Goal: Check status: Check status

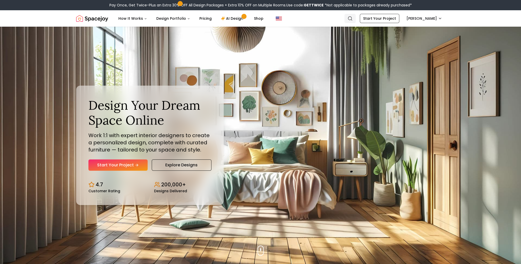
click at [351, 17] on circle "Global" at bounding box center [349, 18] width 3 height 3
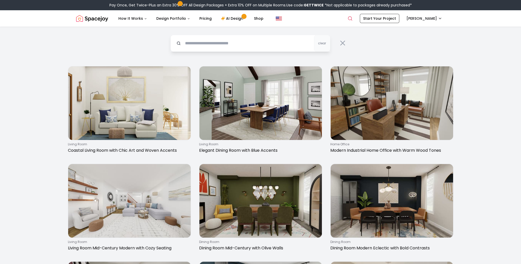
click at [195, 44] on input "text" at bounding box center [250, 43] width 160 height 17
type input "**********"
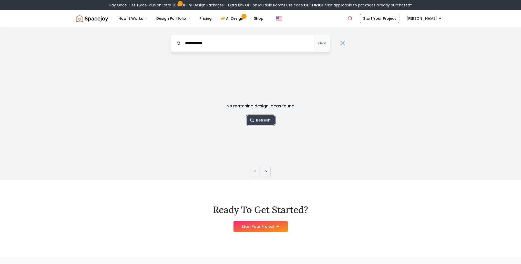
click at [264, 123] on button "Refresh" at bounding box center [261, 120] width 28 height 10
click at [167, 19] on button "Design Portfolio" at bounding box center [173, 18] width 42 height 10
click at [181, 15] on button "Design Portfolio" at bounding box center [173, 18] width 42 height 10
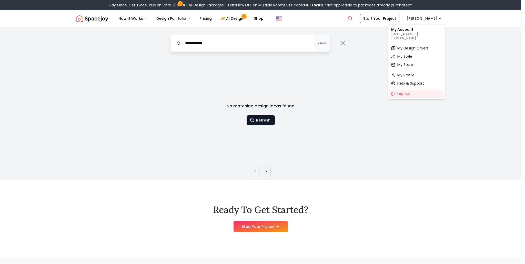
click at [411, 46] on span "My Design Orders" at bounding box center [412, 48] width 31 height 5
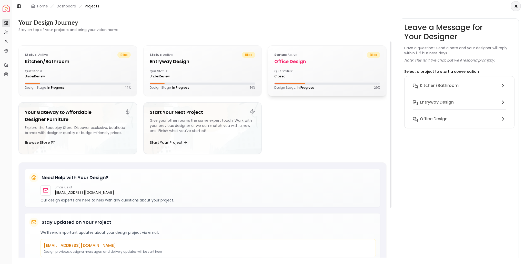
click at [315, 71] on div "Quiz Status: closed" at bounding box center [299, 73] width 51 height 9
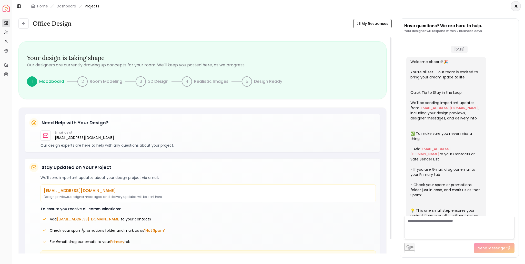
scroll to position [551, 0]
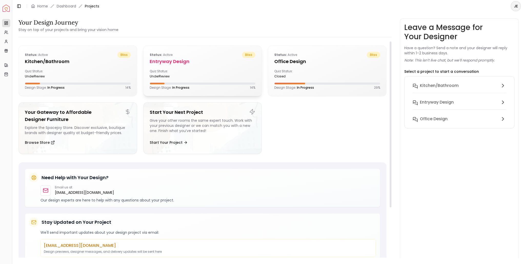
click at [173, 64] on h5 "entryway design" at bounding box center [203, 61] width 106 height 7
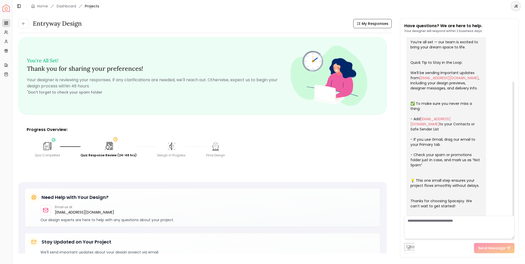
scroll to position [59, 0]
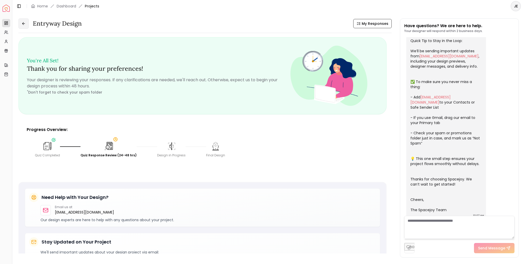
click at [22, 25] on icon at bounding box center [24, 24] width 4 height 4
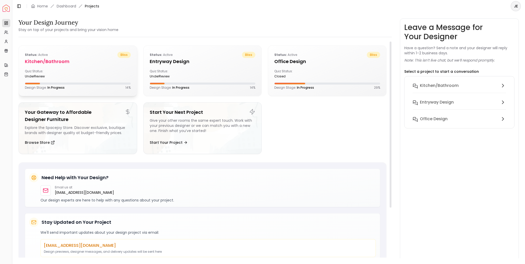
click at [58, 61] on h5 "Kitchen/Bathroom" at bounding box center [78, 61] width 106 height 7
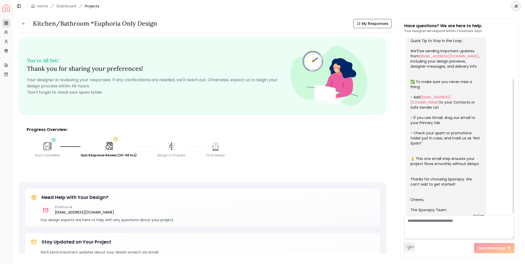
scroll to position [33, 0]
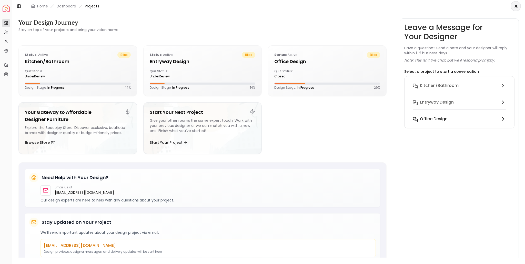
click at [437, 122] on button "Office design" at bounding box center [459, 119] width 101 height 10
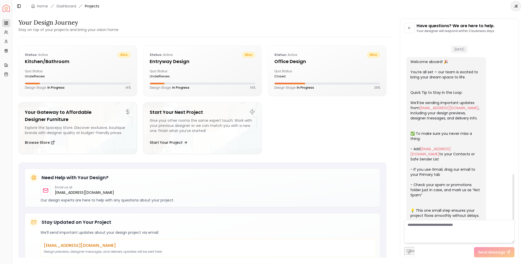
scroll to position [547, 0]
